Goal: Task Accomplishment & Management: Manage account settings

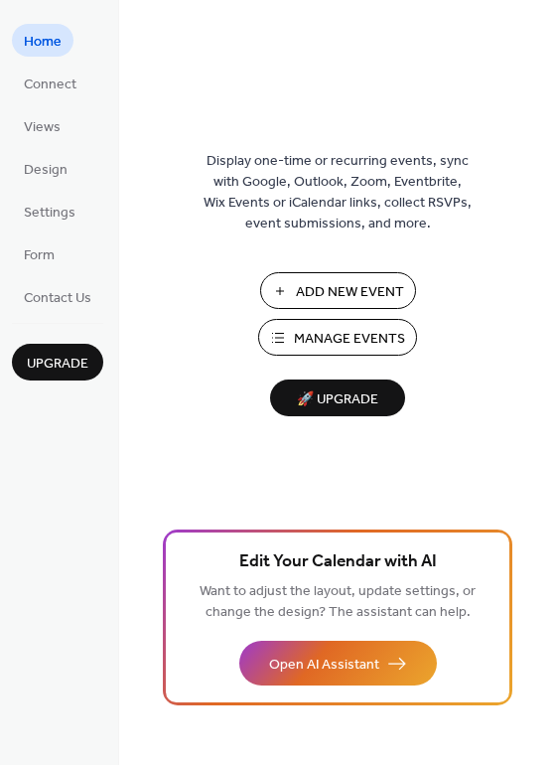
click at [346, 332] on span "Manage Events" at bounding box center [349, 339] width 111 height 21
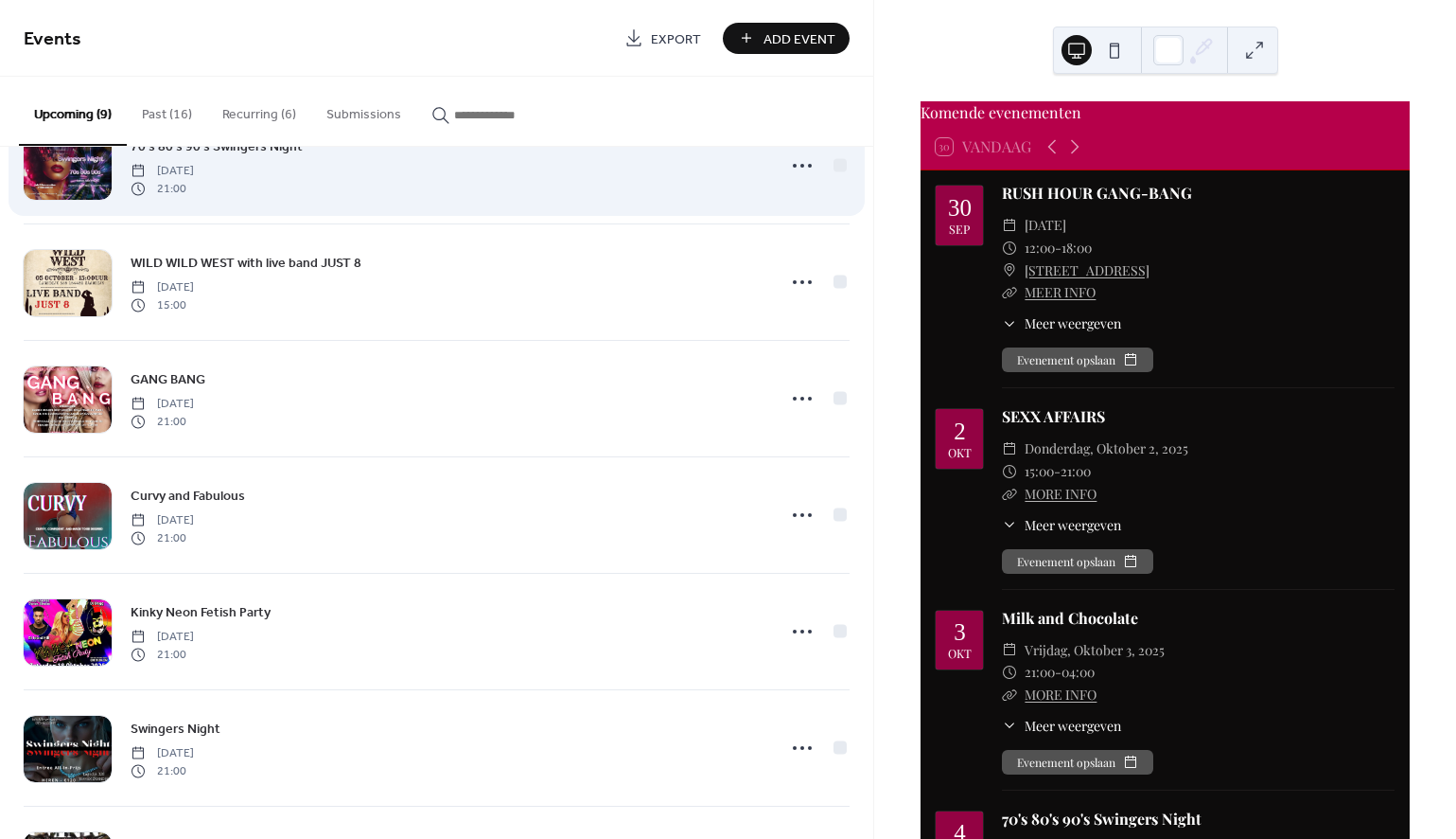
scroll to position [204, 0]
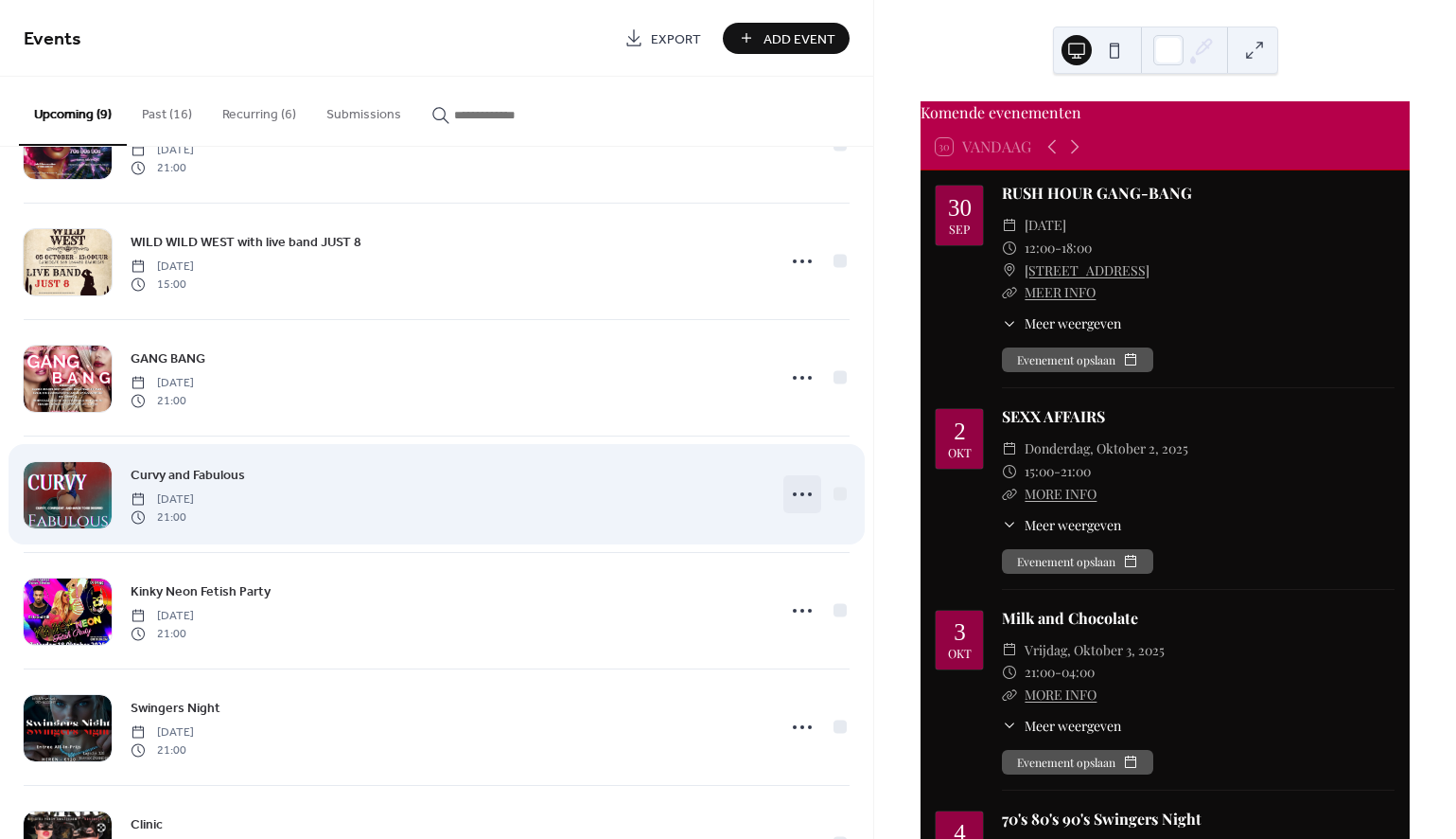
click at [795, 489] on icon at bounding box center [802, 494] width 30 height 31
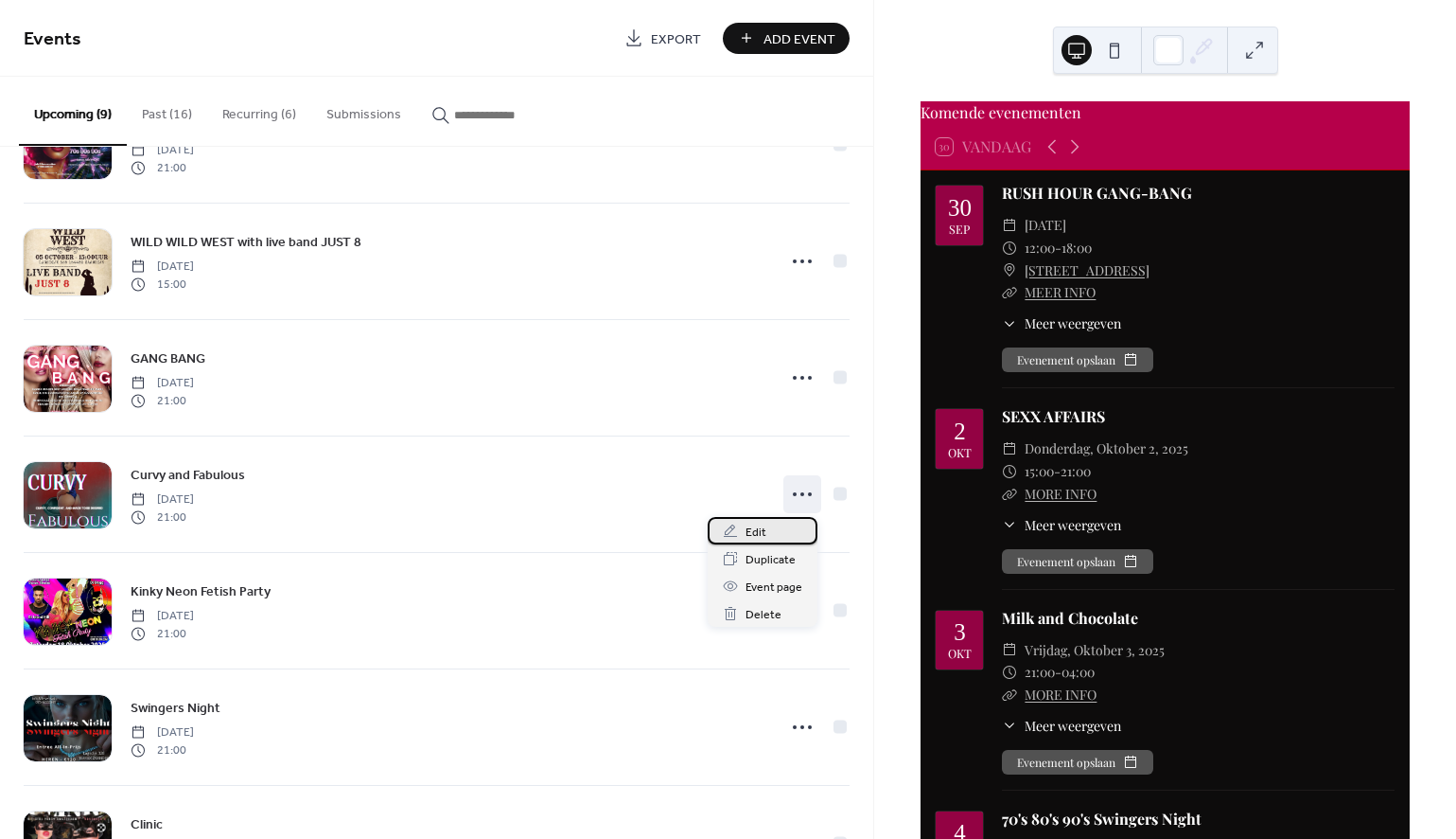
click at [749, 532] on span "Edit" at bounding box center [756, 532] width 21 height 20
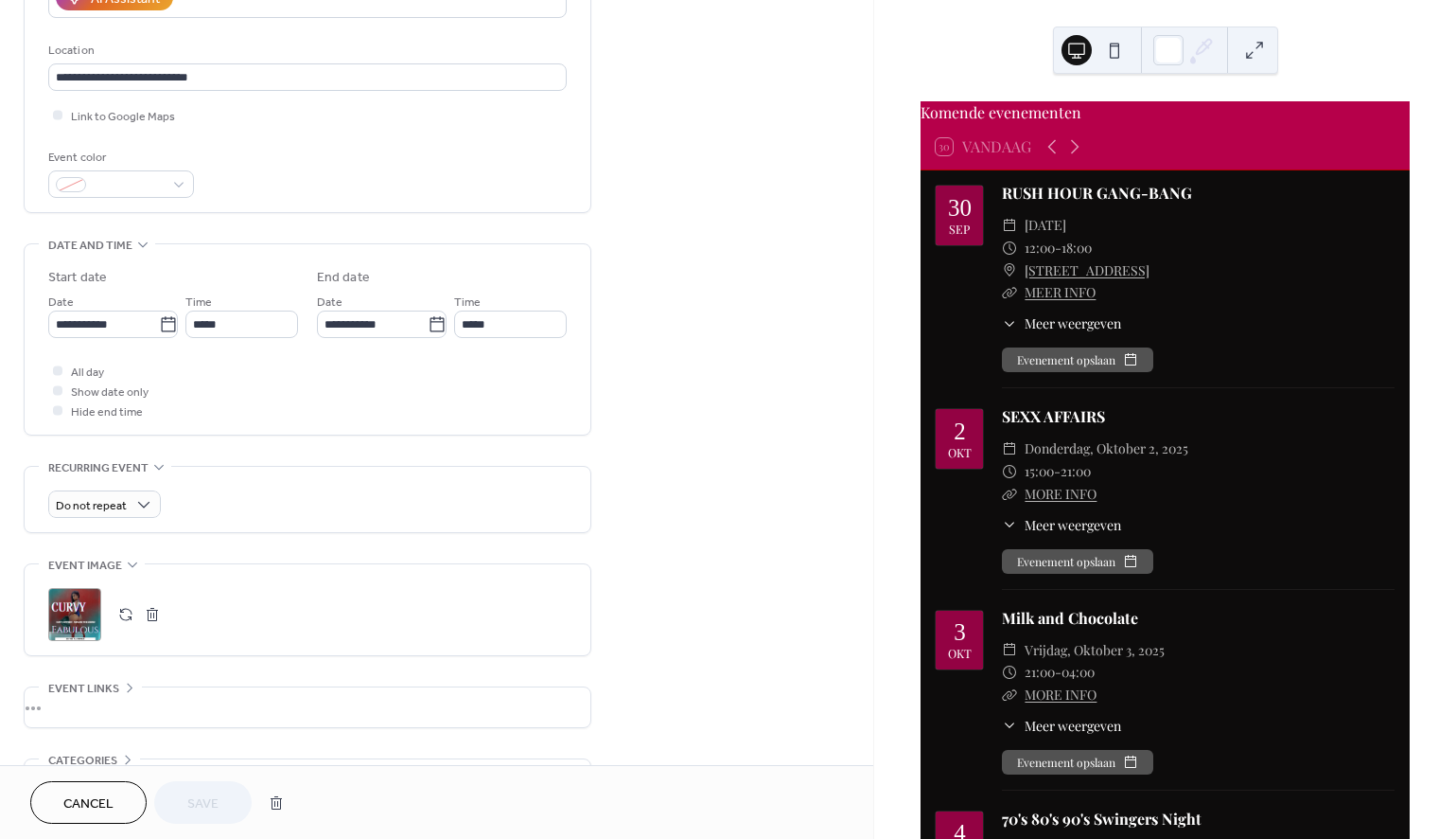
scroll to position [395, 0]
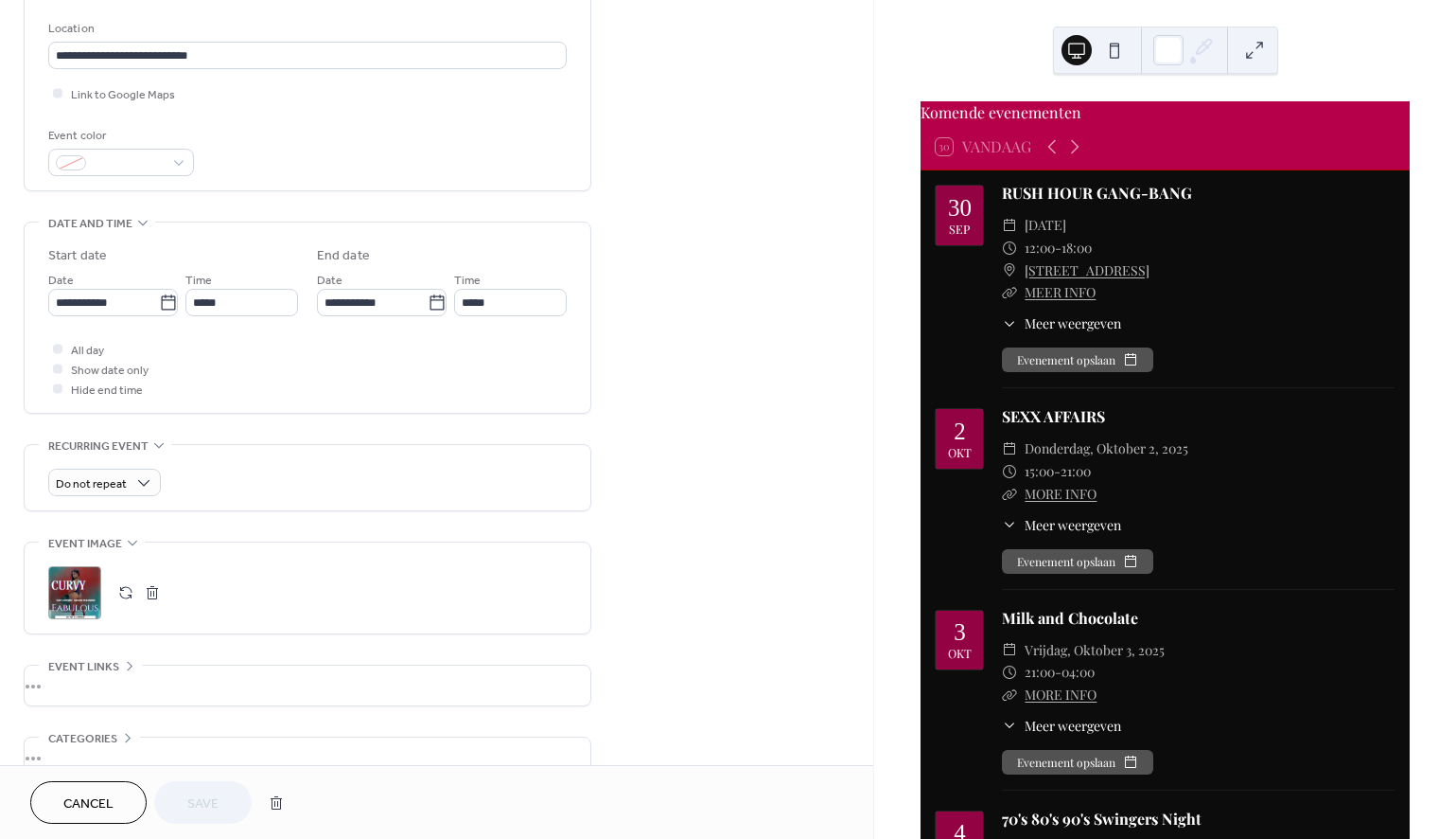
click at [123, 591] on button "button" at bounding box center [126, 593] width 27 height 27
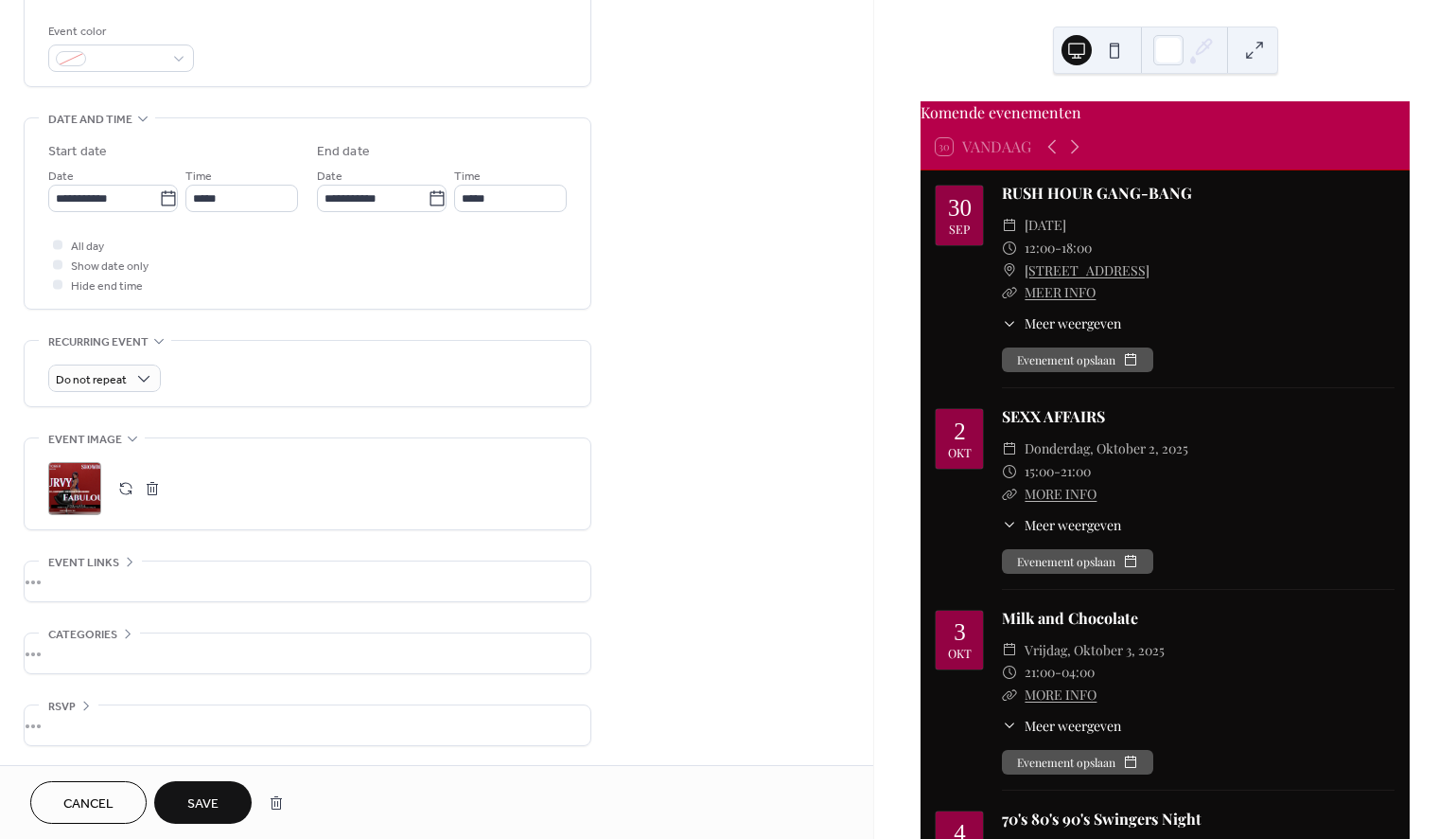
scroll to position [504, 0]
click at [228, 795] on button "Save" at bounding box center [203, 802] width 97 height 43
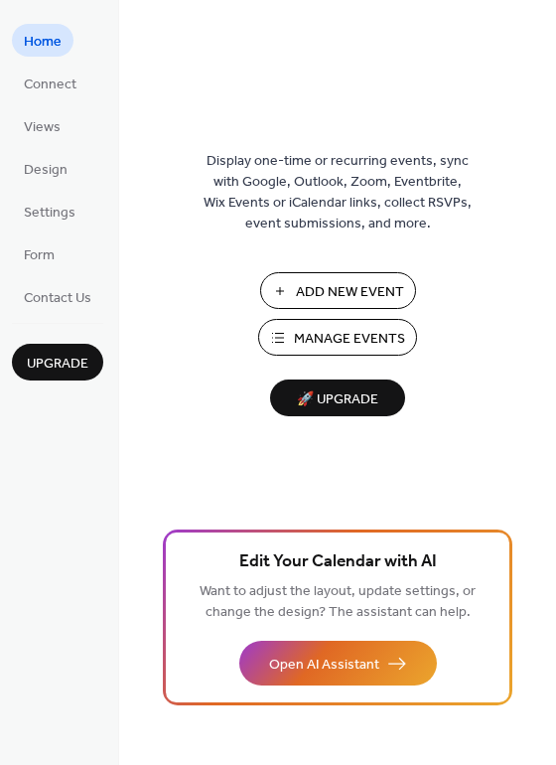
click at [323, 340] on span "Manage Events" at bounding box center [349, 339] width 111 height 21
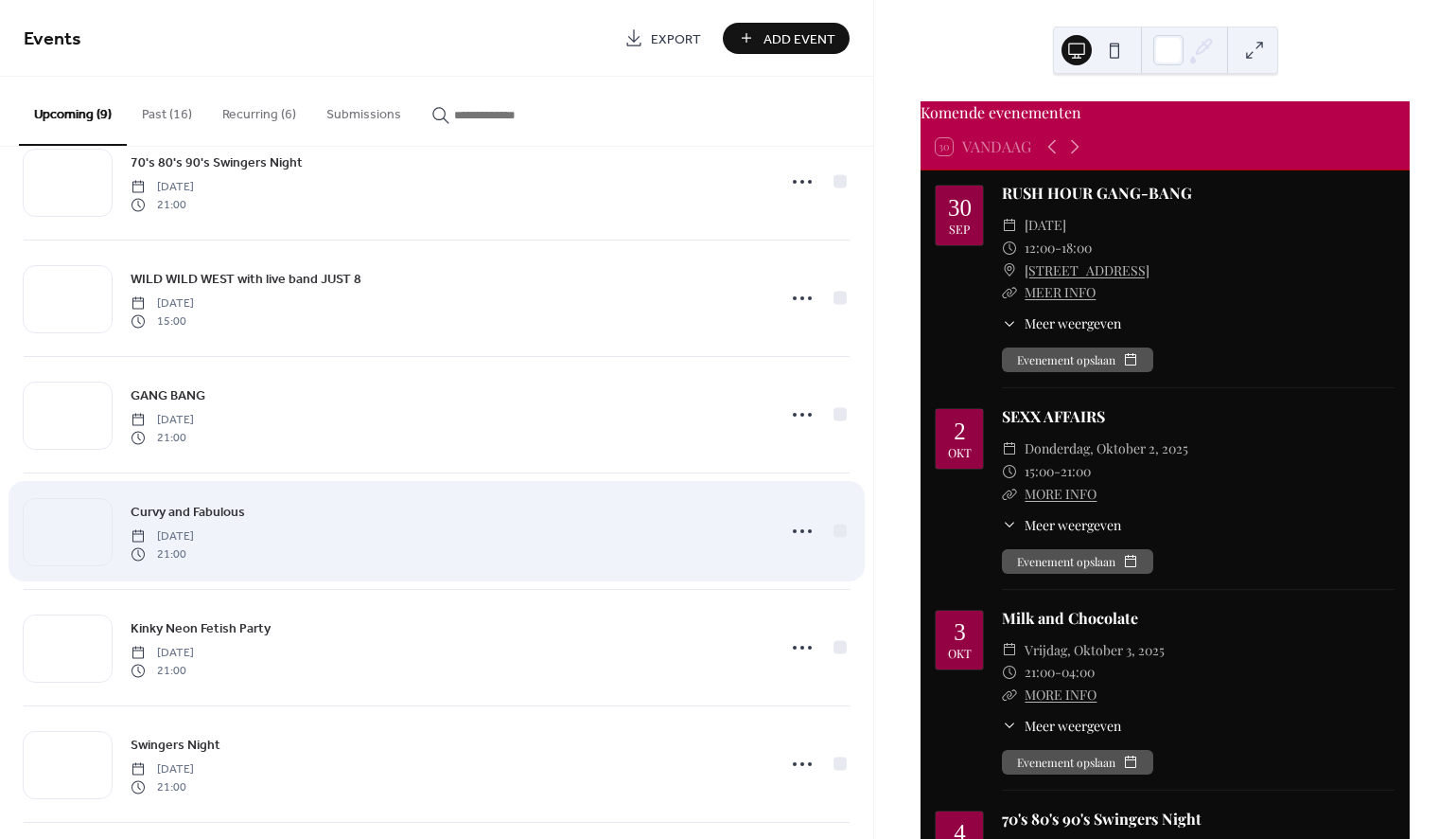
scroll to position [170, 0]
click at [794, 523] on icon at bounding box center [802, 529] width 30 height 31
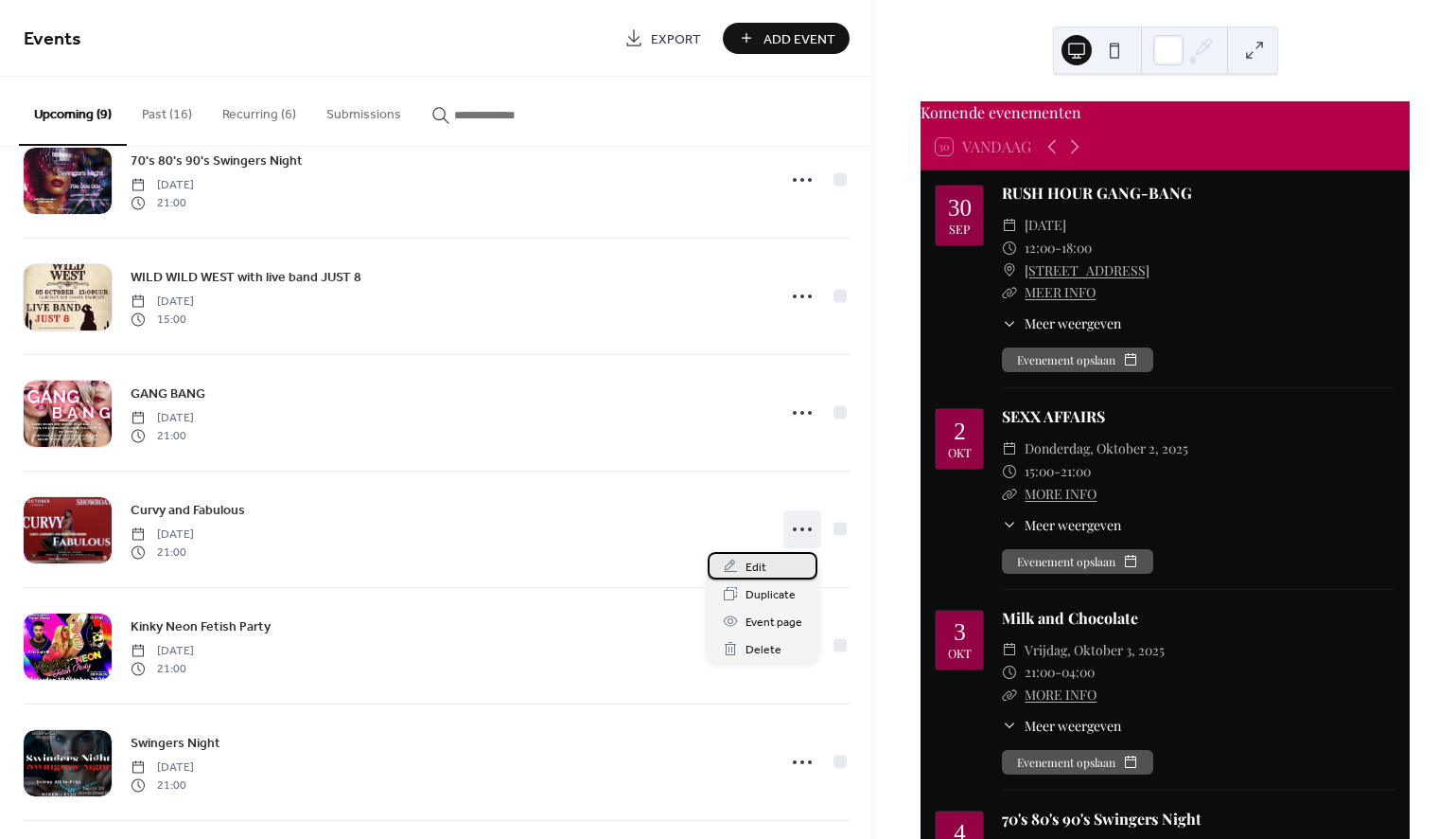
click at [760, 566] on span "Edit" at bounding box center [756, 567] width 21 height 20
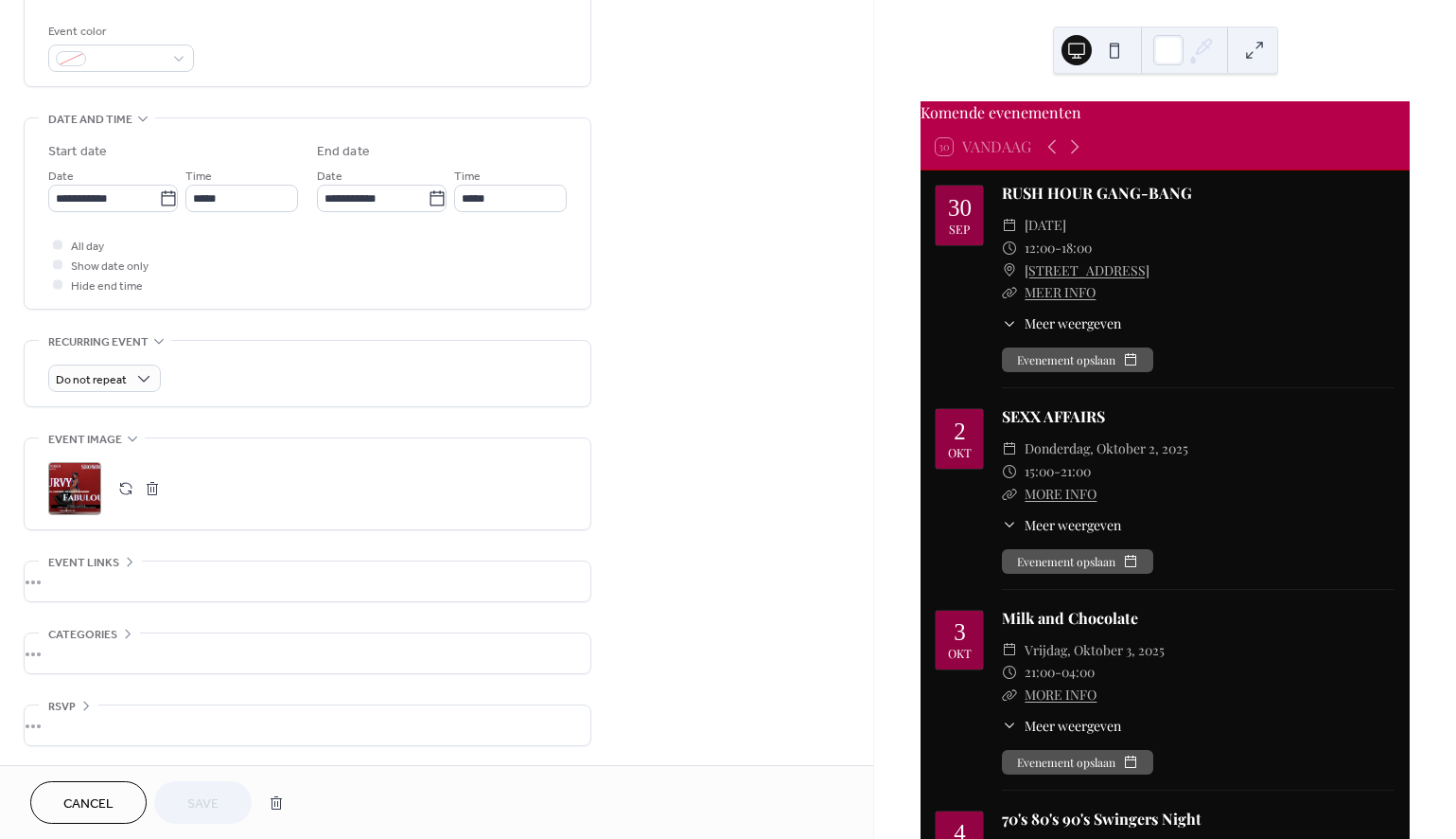
scroll to position [504, 0]
click at [128, 482] on button "button" at bounding box center [126, 488] width 27 height 27
click at [210, 805] on span "Save" at bounding box center [203, 804] width 31 height 20
